Goal: Information Seeking & Learning: Learn about a topic

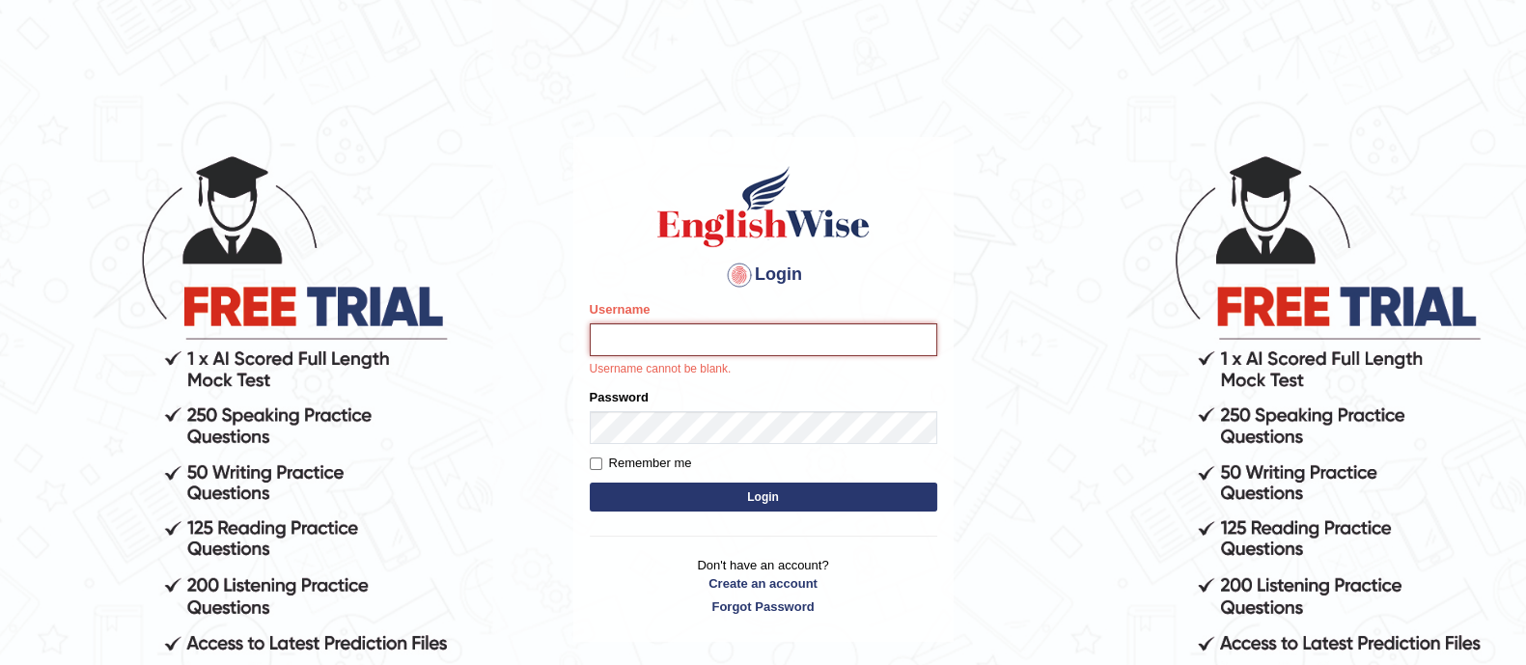
click at [603, 354] on input "Username" at bounding box center [763, 339] width 347 height 33
type input "Vijay1"
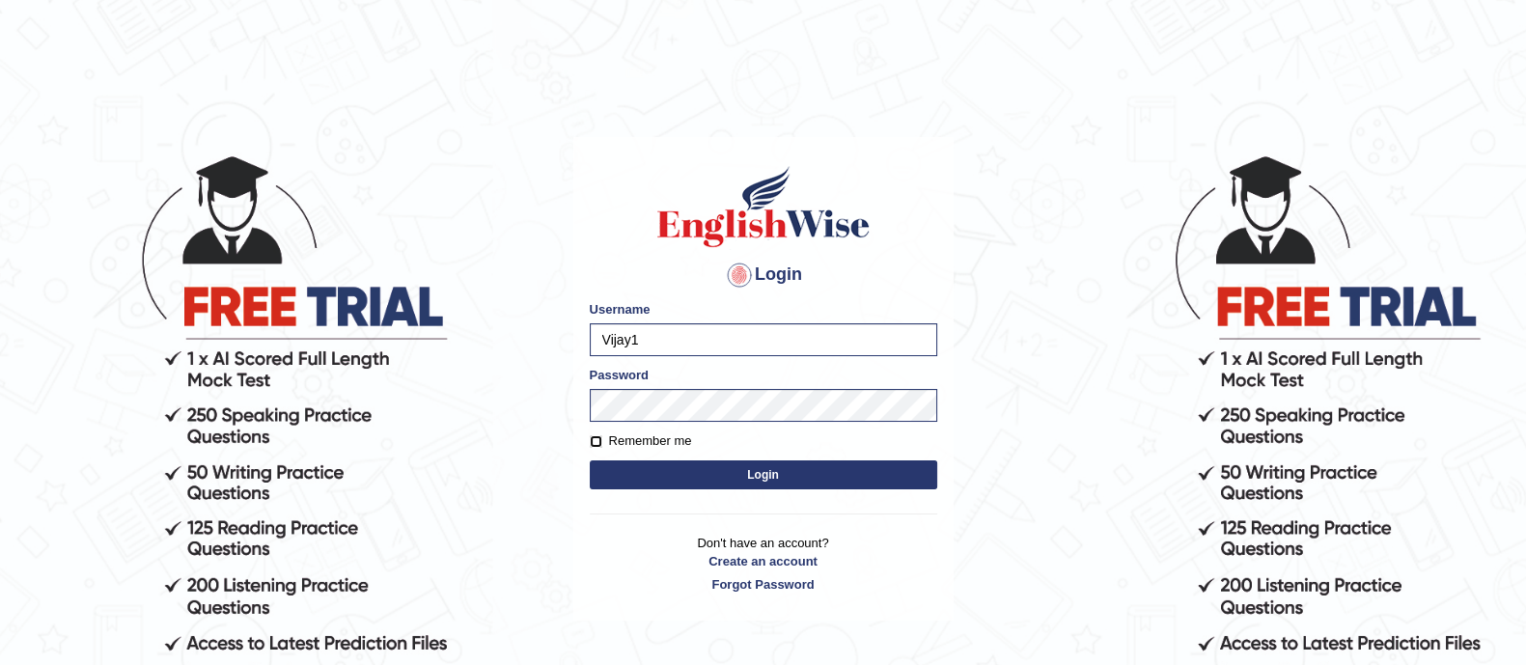
click at [598, 446] on input "Remember me" at bounding box center [596, 441] width 13 height 13
checkbox input "true"
click at [654, 468] on button "Login" at bounding box center [763, 474] width 347 height 29
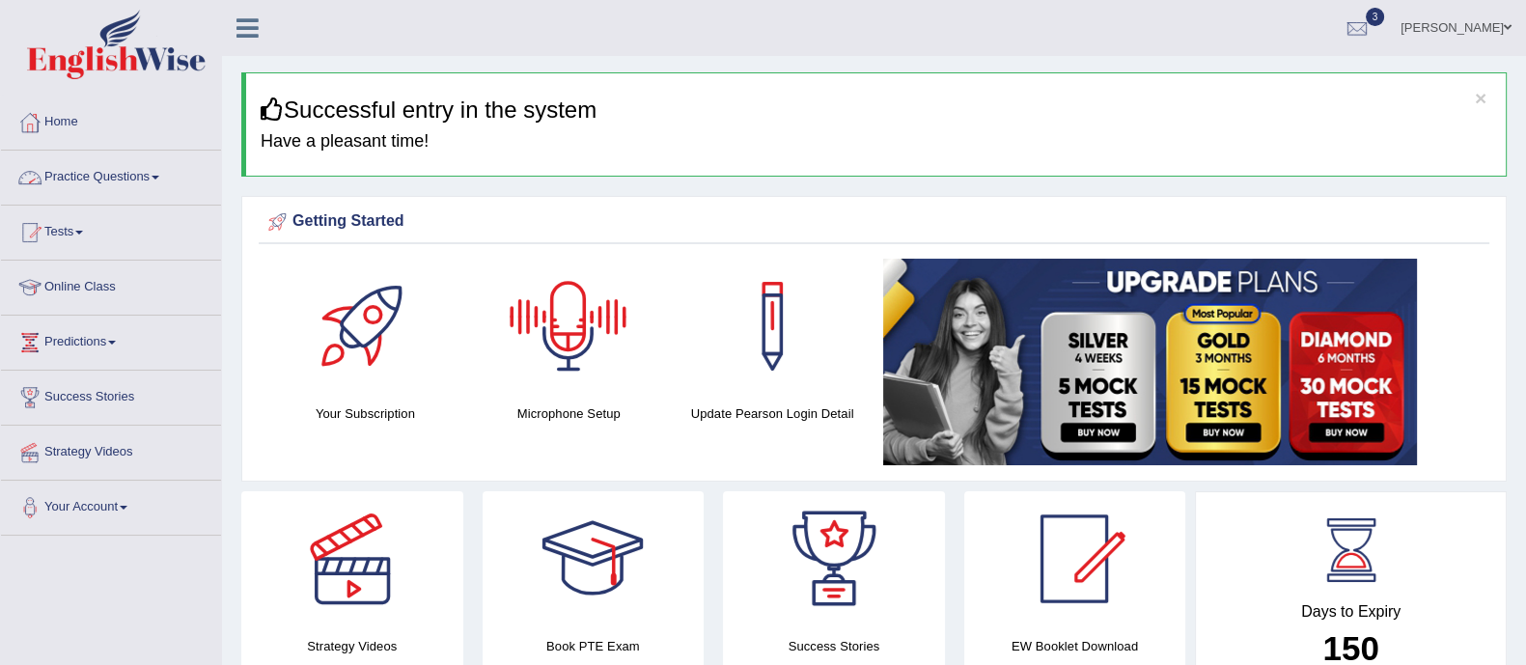
click at [88, 185] on link "Practice Questions" at bounding box center [111, 175] width 220 height 48
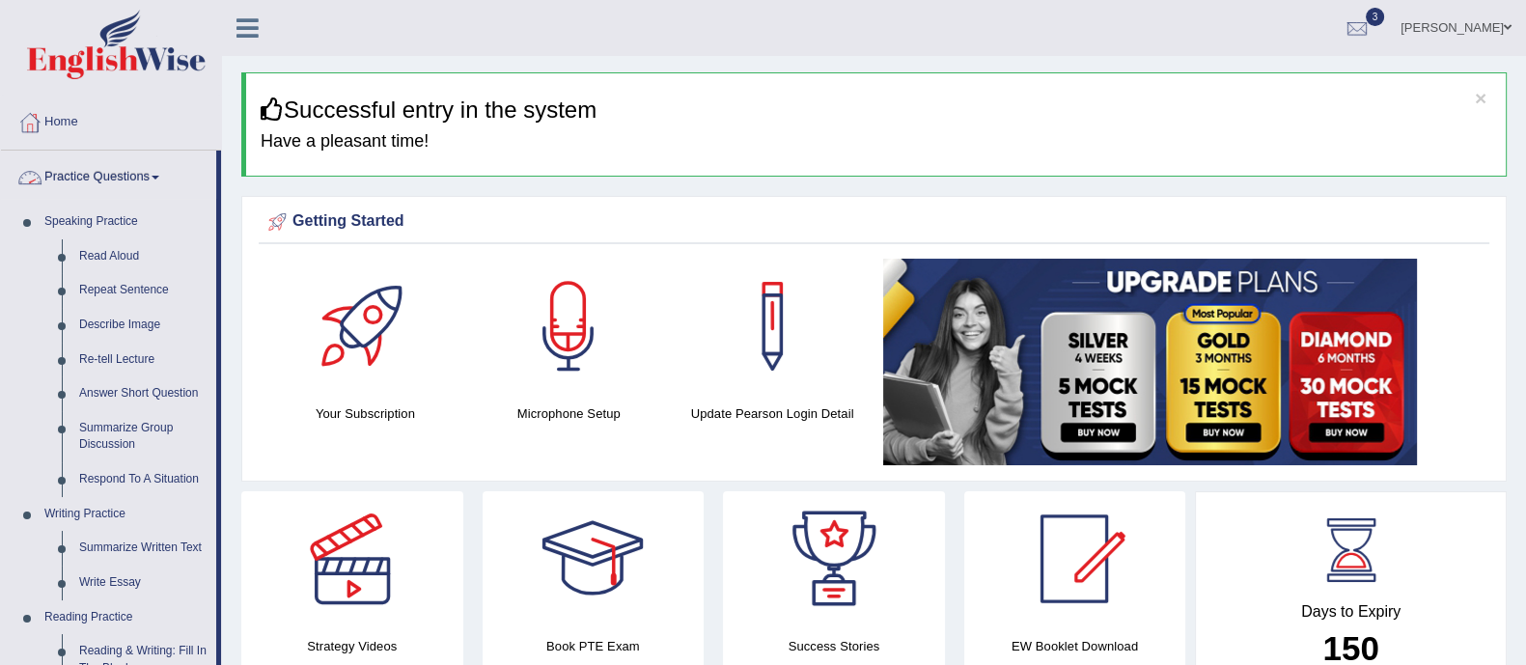
click at [88, 191] on link "Practice Questions" at bounding box center [108, 175] width 215 height 48
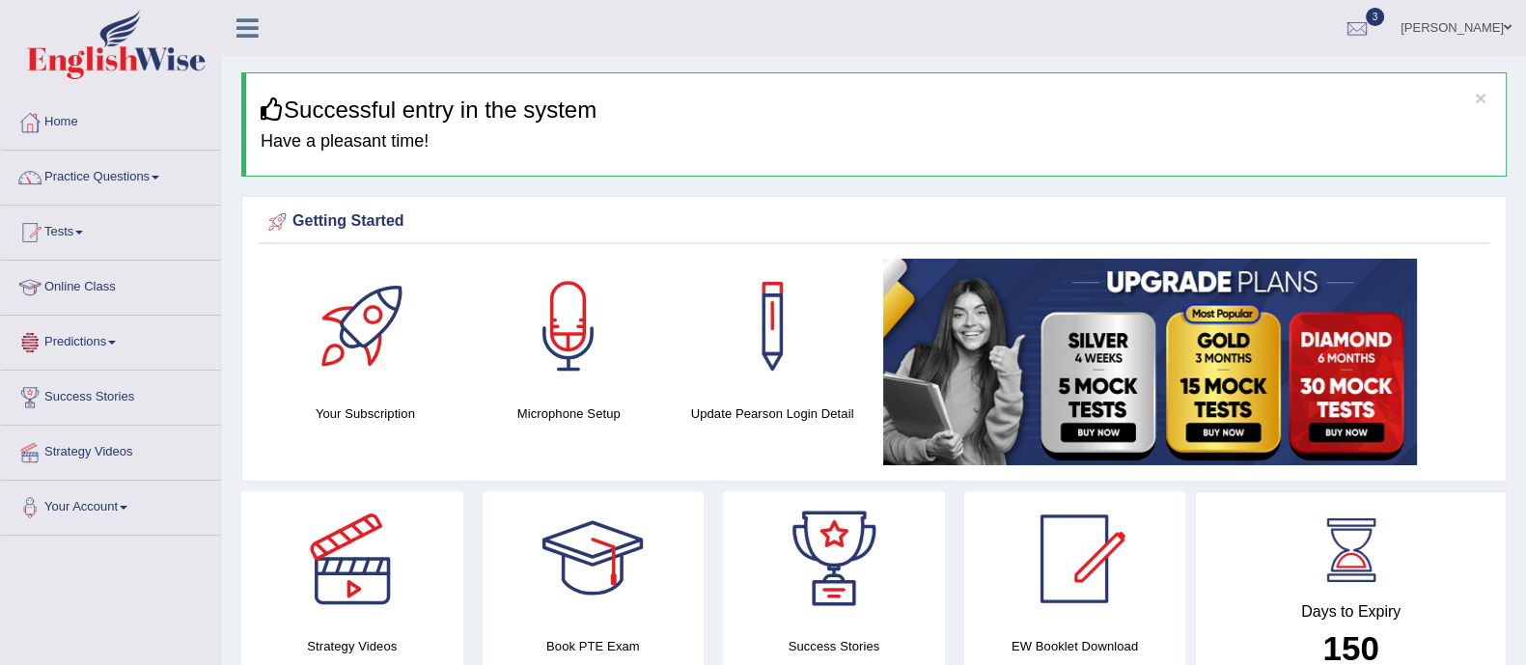
click at [85, 348] on link "Predictions" at bounding box center [111, 340] width 220 height 48
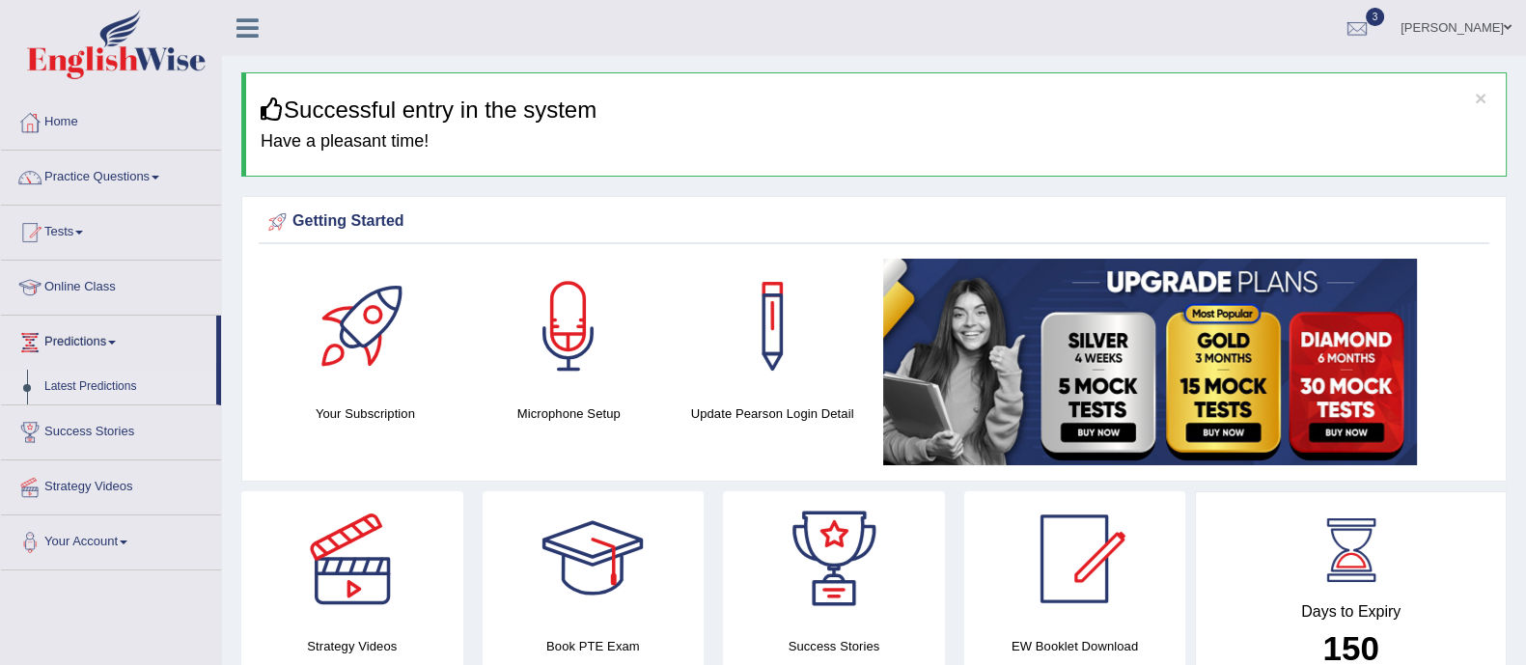
click at [94, 378] on link "Latest Predictions" at bounding box center [126, 387] width 180 height 35
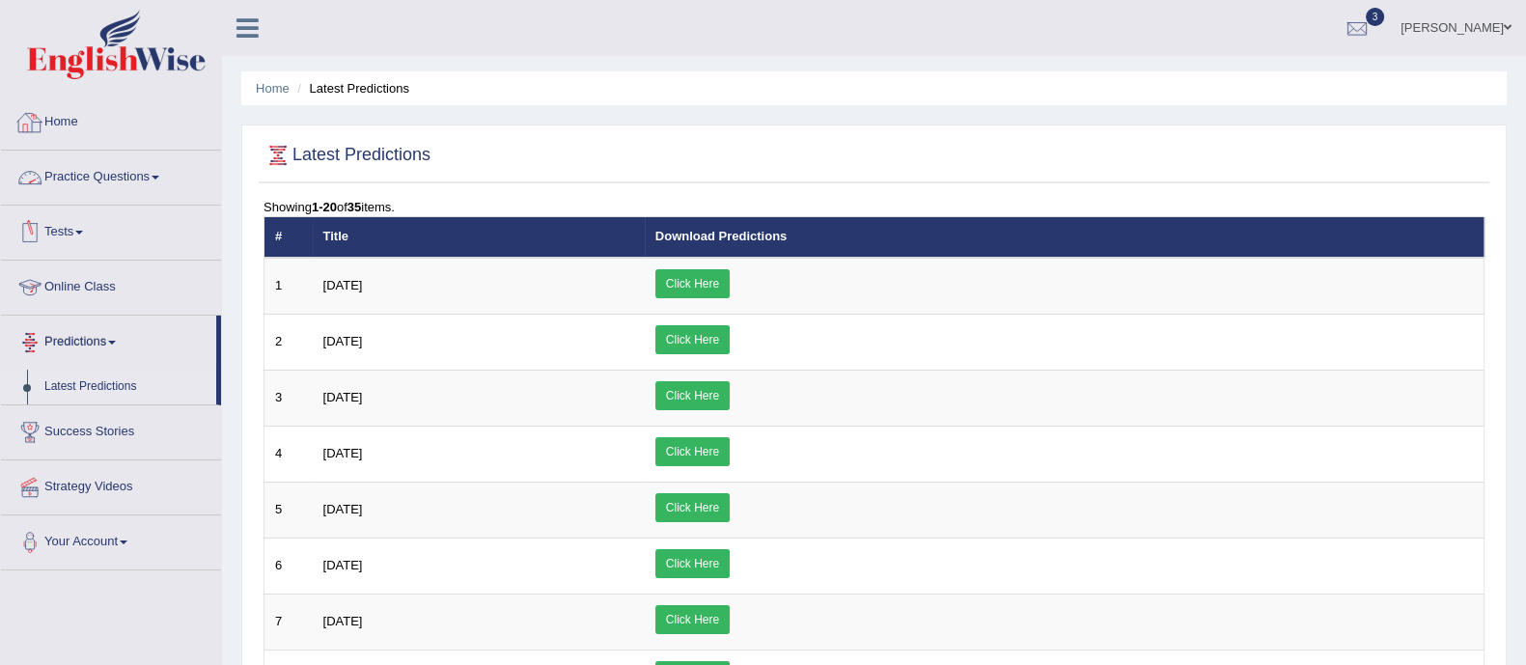
click at [122, 171] on link "Practice Questions" at bounding box center [111, 175] width 220 height 48
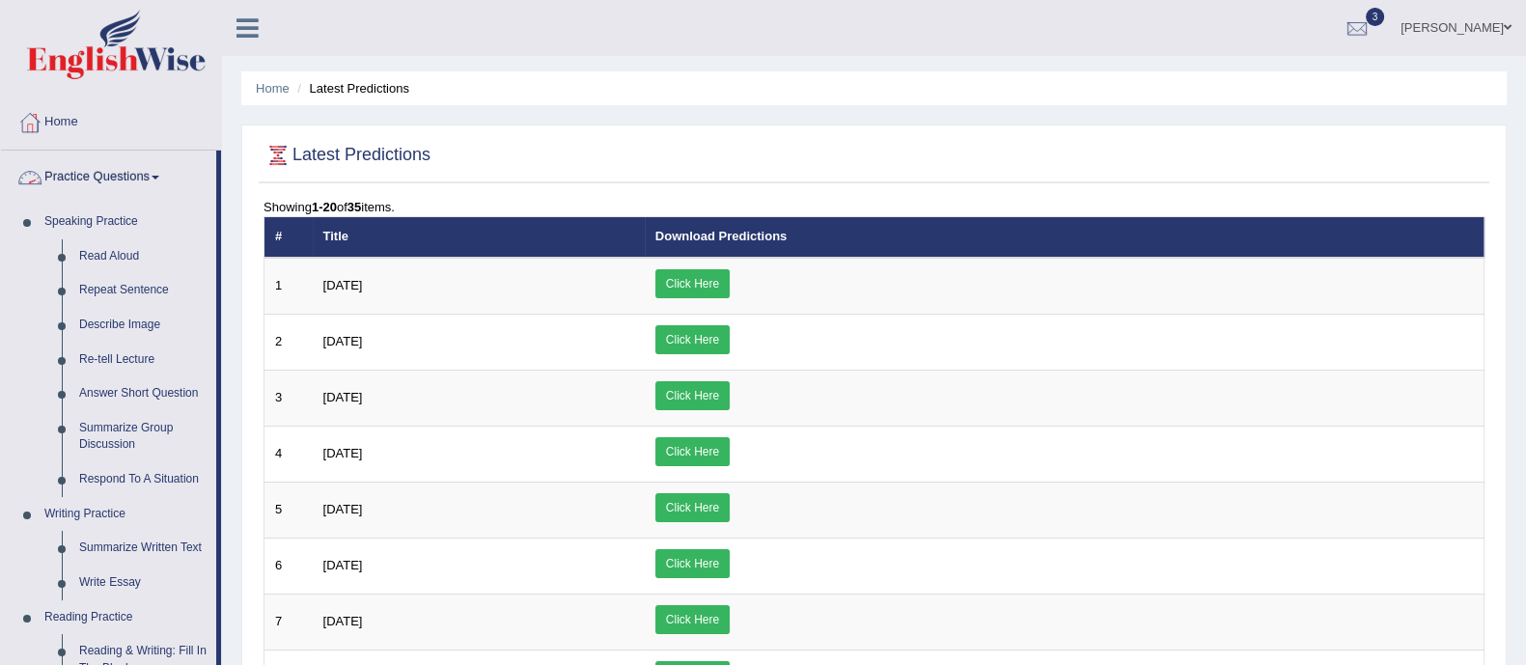
click at [128, 166] on link "Practice Questions" at bounding box center [108, 175] width 215 height 48
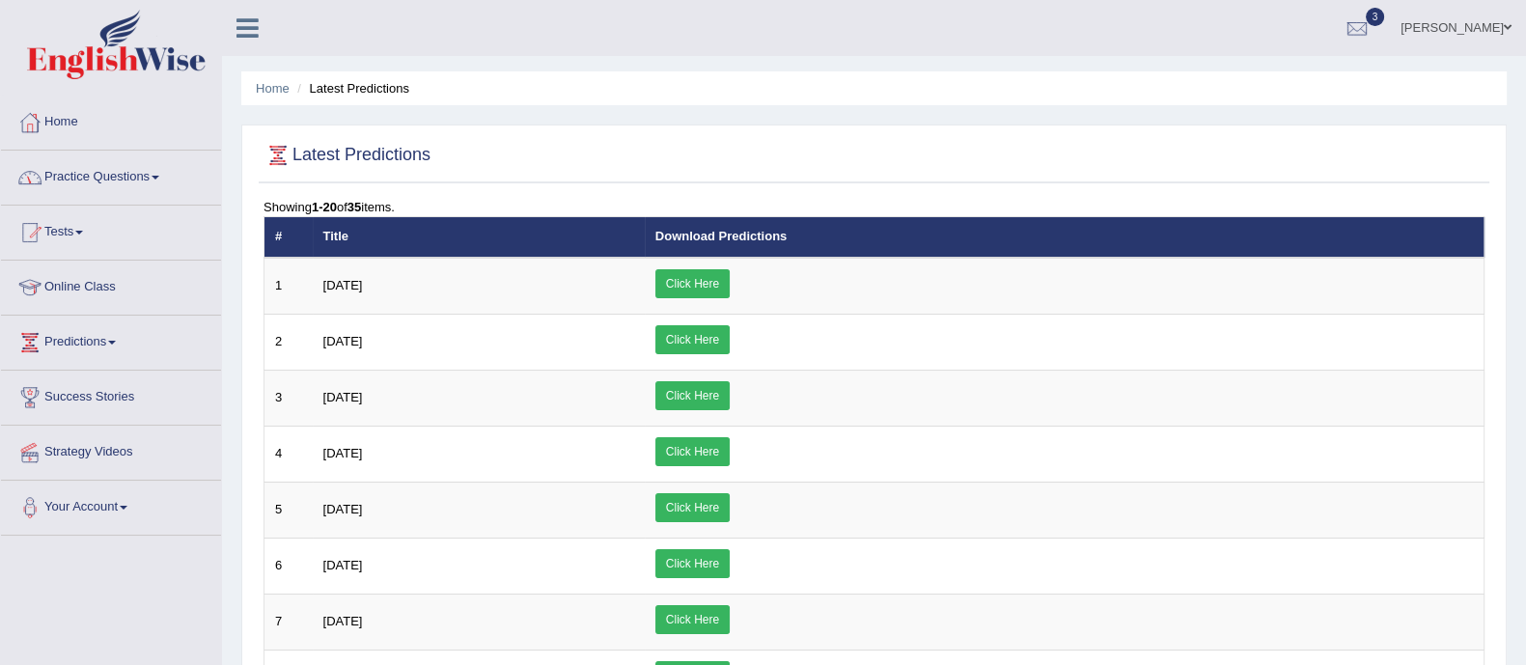
click at [128, 166] on link "Practice Questions" at bounding box center [111, 175] width 220 height 48
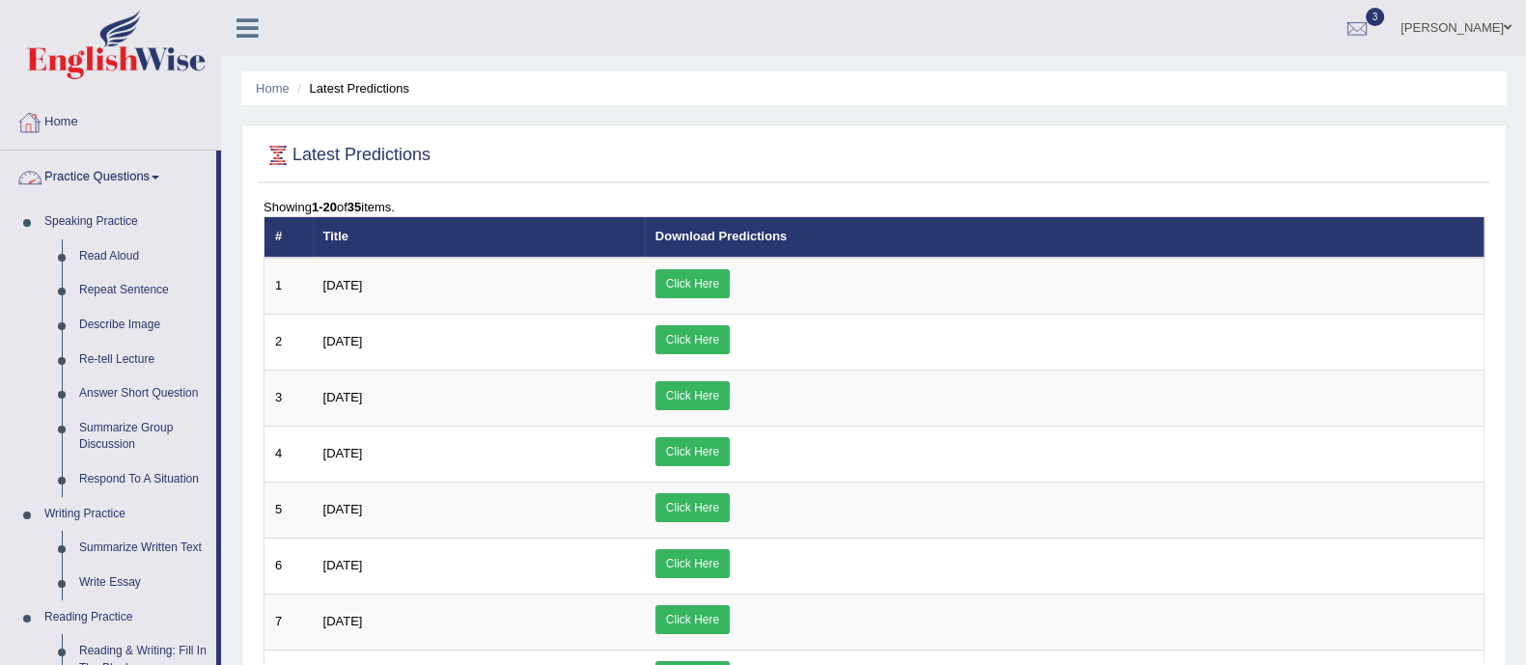
click at [125, 174] on link "Practice Questions" at bounding box center [108, 175] width 215 height 48
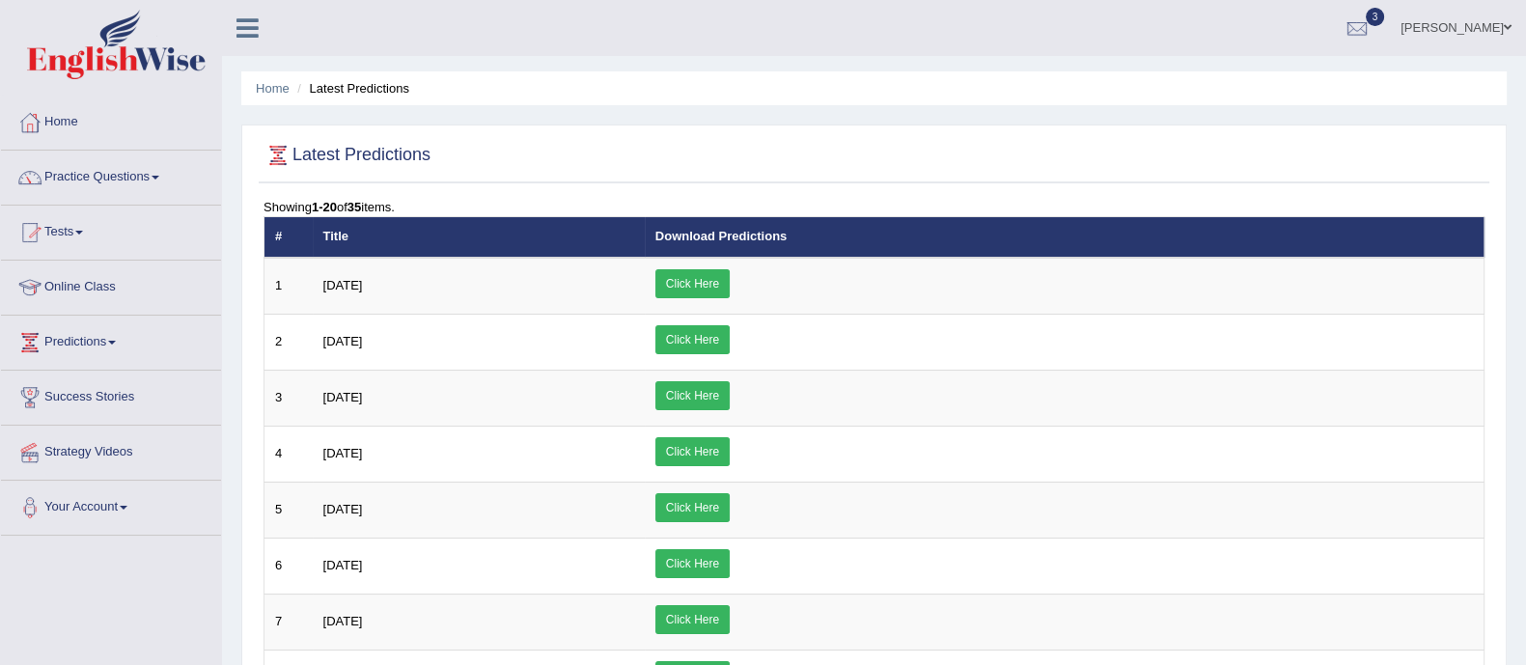
click at [144, 185] on link "Practice Questions" at bounding box center [111, 175] width 220 height 48
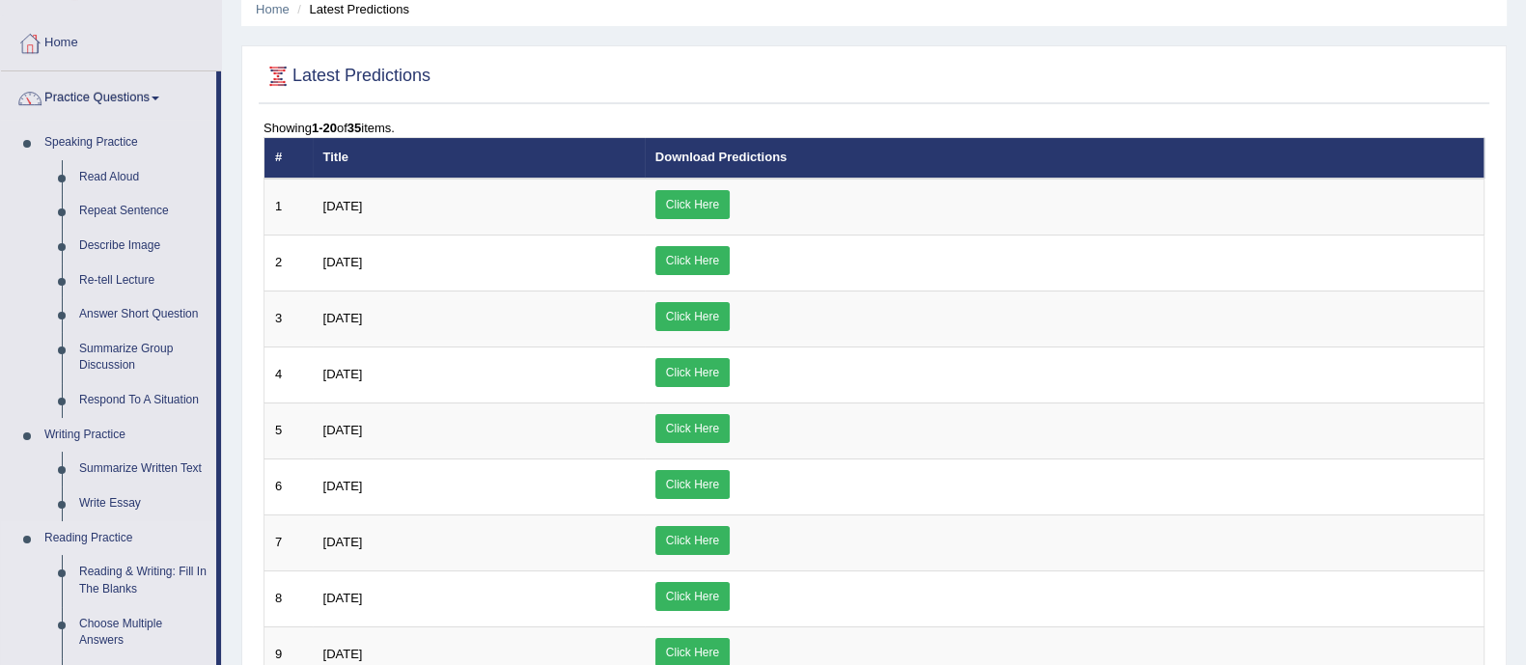
scroll to position [177, 0]
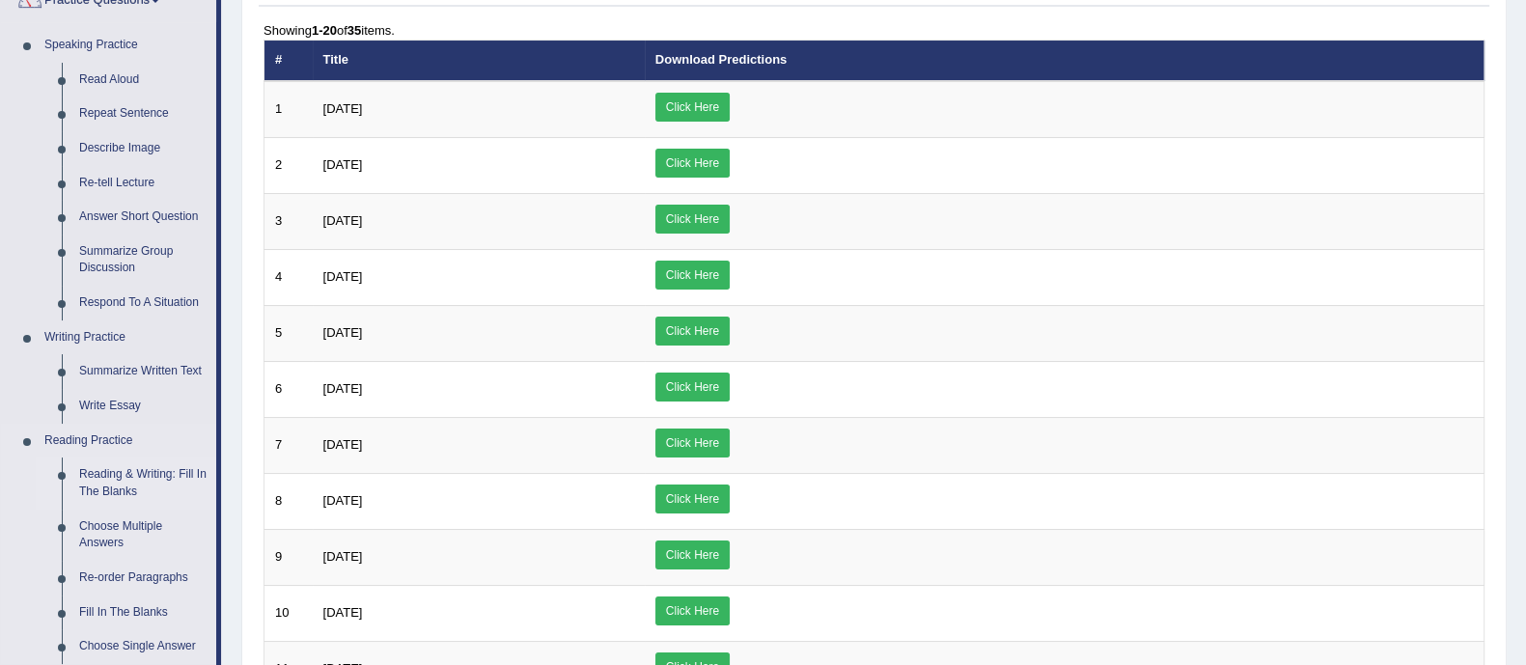
click at [160, 475] on link "Reading & Writing: Fill In The Blanks" at bounding box center [143, 482] width 146 height 51
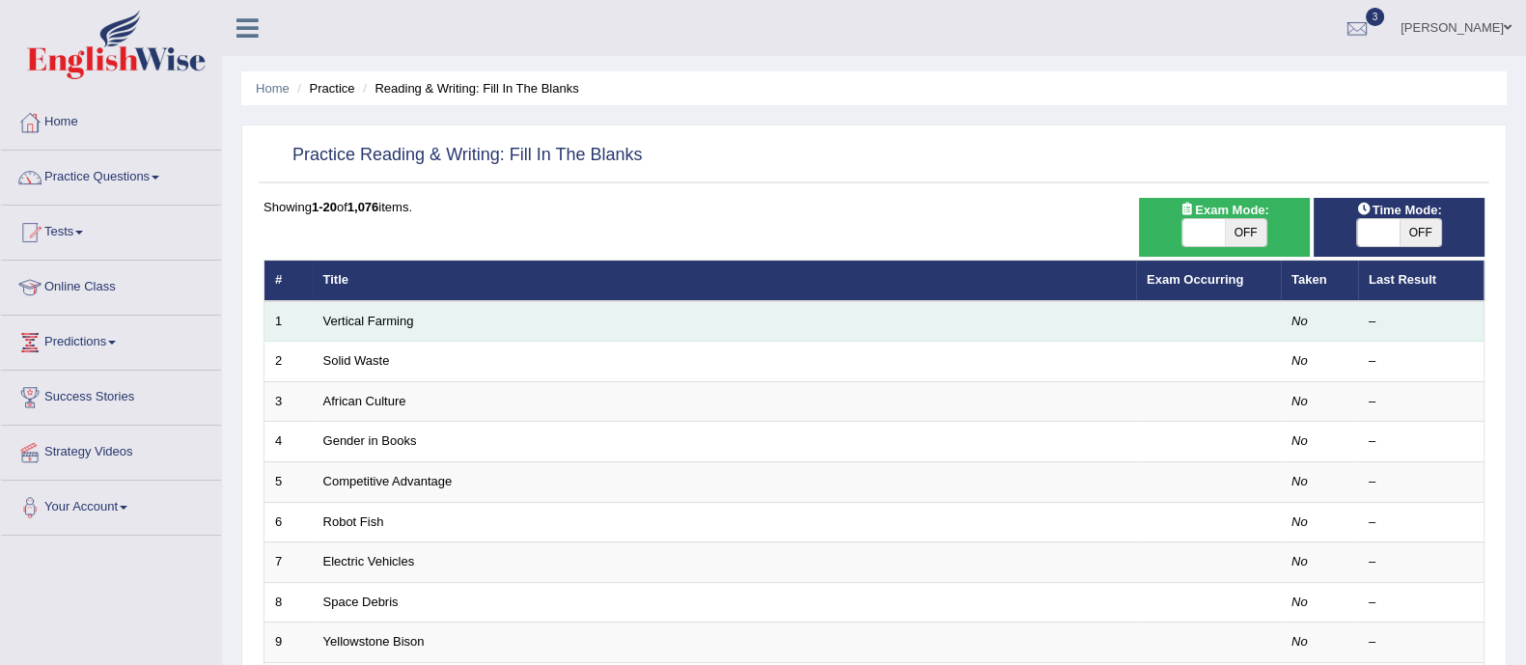
click at [404, 327] on td "Vertical Farming" at bounding box center [724, 321] width 823 height 41
click at [399, 321] on link "Vertical Farming" at bounding box center [368, 321] width 91 height 14
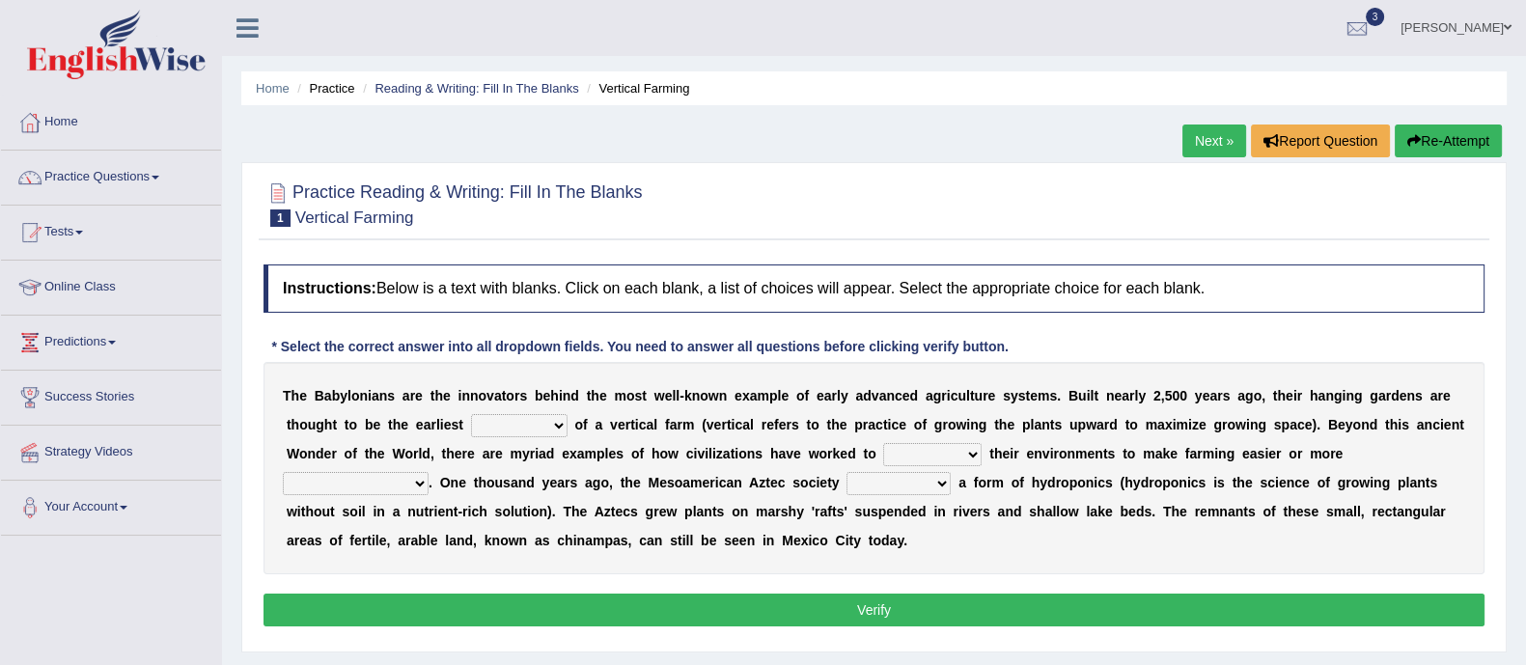
click at [562, 421] on select "prototype failure discredit protocol" at bounding box center [519, 425] width 97 height 23
click at [980, 457] on select "manipulate escape respect disarrange" at bounding box center [932, 454] width 98 height 23
select select "manipulate"
click at [883, 443] on select "manipulate escape respect disarrange" at bounding box center [932, 454] width 98 height 23
click at [410, 494] on div "T h e B a b y l o n i a n s a r e t h e i n n o v a t o r s b e h i n d t h e m…" at bounding box center [873, 468] width 1221 height 212
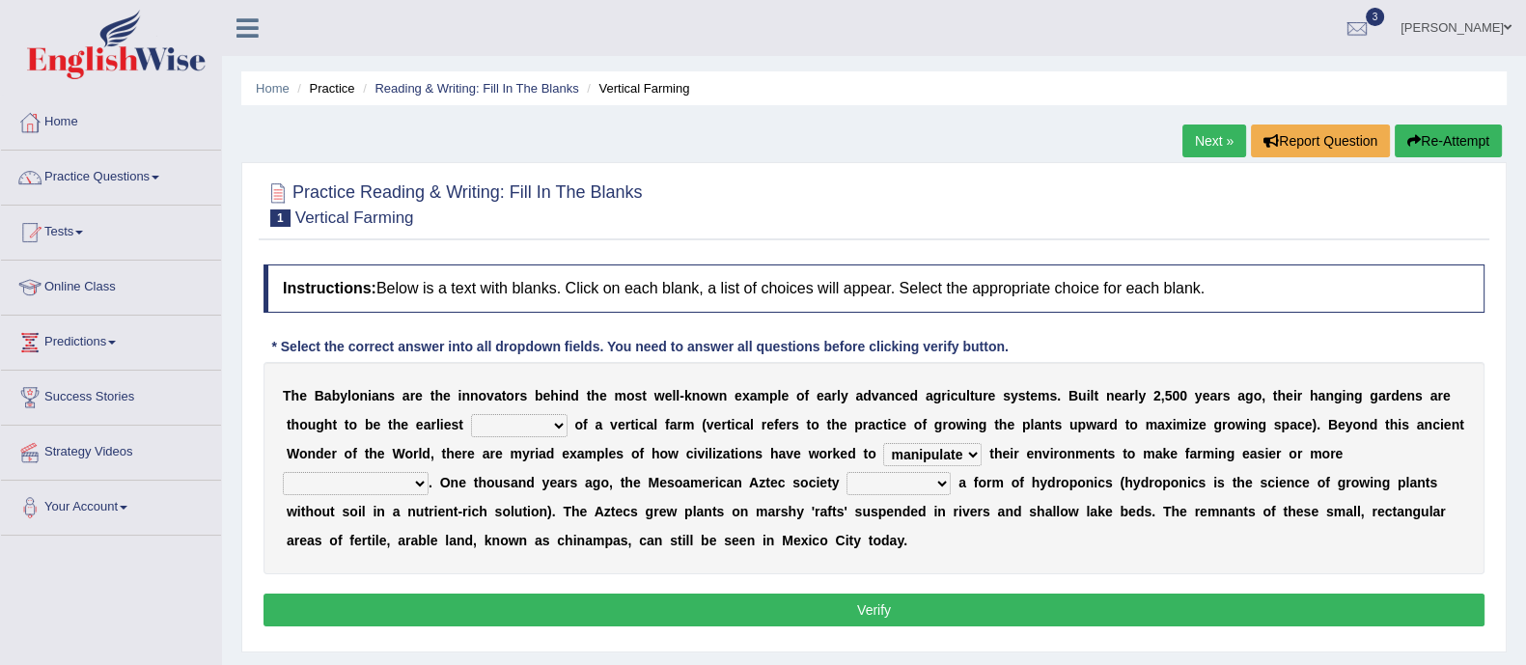
click at [415, 481] on select "productive constructive connective counterproductive" at bounding box center [356, 483] width 146 height 23
click at [415, 489] on select "productive constructive connective counterproductive" at bounding box center [356, 483] width 146 height 23
select select "productive"
click at [283, 472] on select "productive constructive connective counterproductive" at bounding box center [356, 483] width 146 height 23
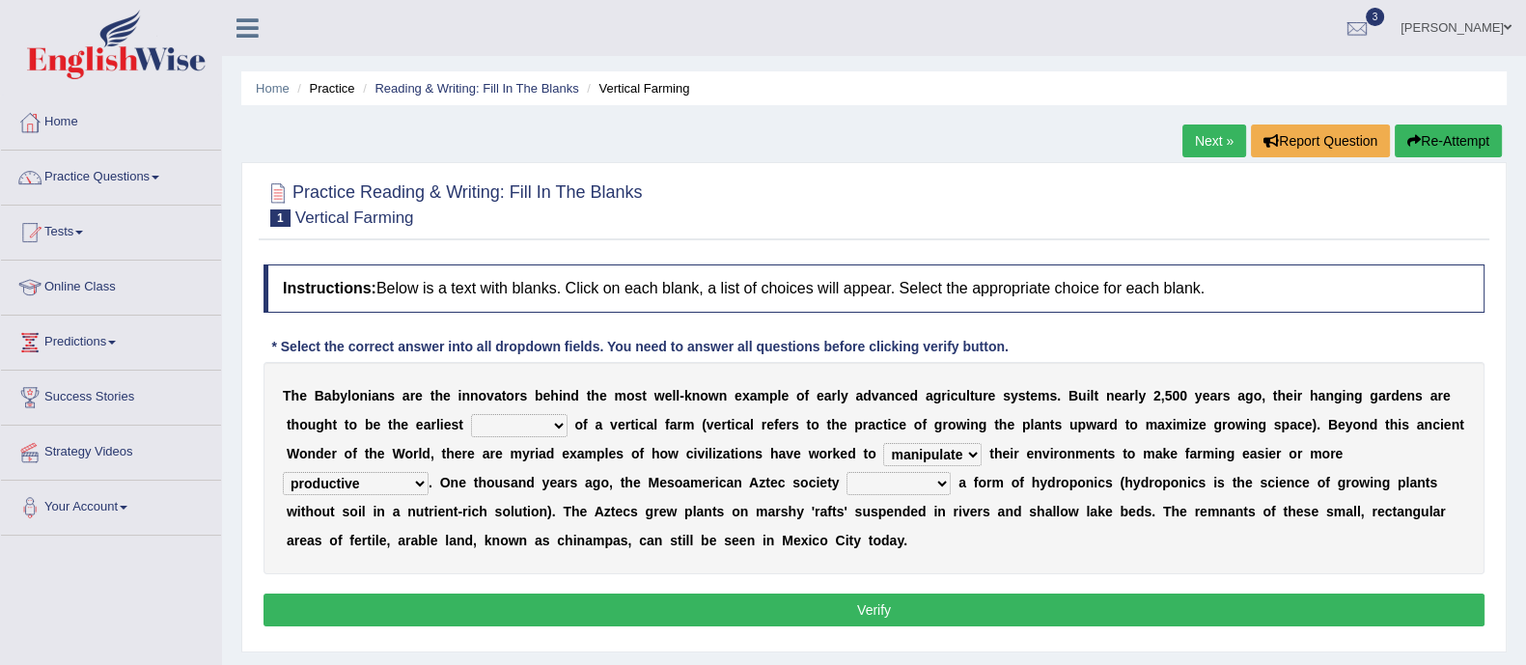
click at [949, 485] on select "domineered volunteered pioneered engineered" at bounding box center [898, 483] width 104 height 23
select select "domineered"
click at [848, 472] on select "domineered volunteered pioneered engineered" at bounding box center [898, 483] width 104 height 23
click at [553, 428] on select "prototype failure discredit protocol" at bounding box center [519, 425] width 97 height 23
click at [471, 414] on select "prototype failure discredit protocol" at bounding box center [519, 425] width 97 height 23
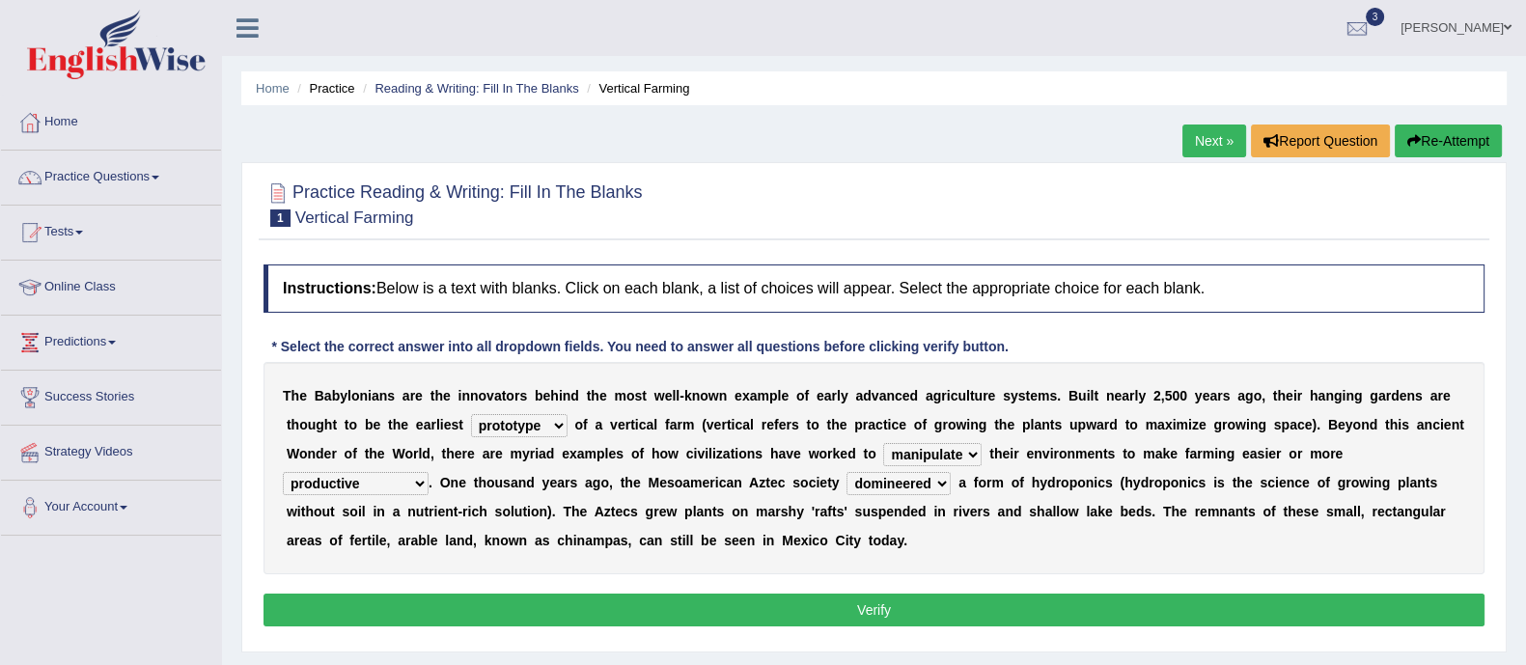
click at [555, 414] on select "prototype failure discredit protocol" at bounding box center [519, 425] width 97 height 23
select select "failure"
click at [471, 414] on select "prototype failure discredit protocol" at bounding box center [519, 425] width 97 height 23
click at [600, 596] on button "Verify" at bounding box center [873, 610] width 1221 height 33
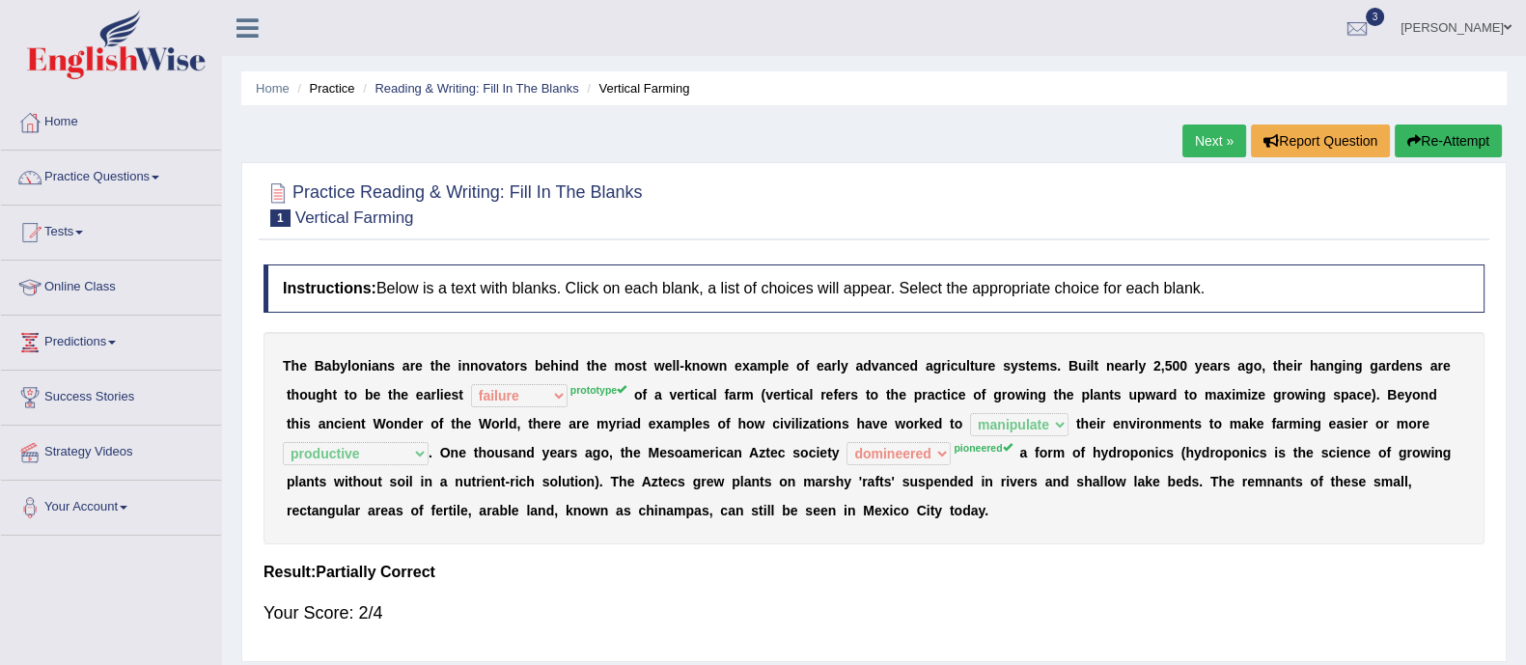
click at [609, 382] on div "T h e B a b y l o n i a n s a r e t h e i n n o v a t o r s b e h i n d t h e m…" at bounding box center [873, 438] width 1221 height 212
drag, startPoint x: 931, startPoint y: 354, endPoint x: 929, endPoint y: 325, distance: 29.0
click at [929, 325] on div "Instructions: Below is a text with blanks. Click on each blank, a list of choic…" at bounding box center [874, 453] width 1230 height 397
